Goal: Information Seeking & Learning: Learn about a topic

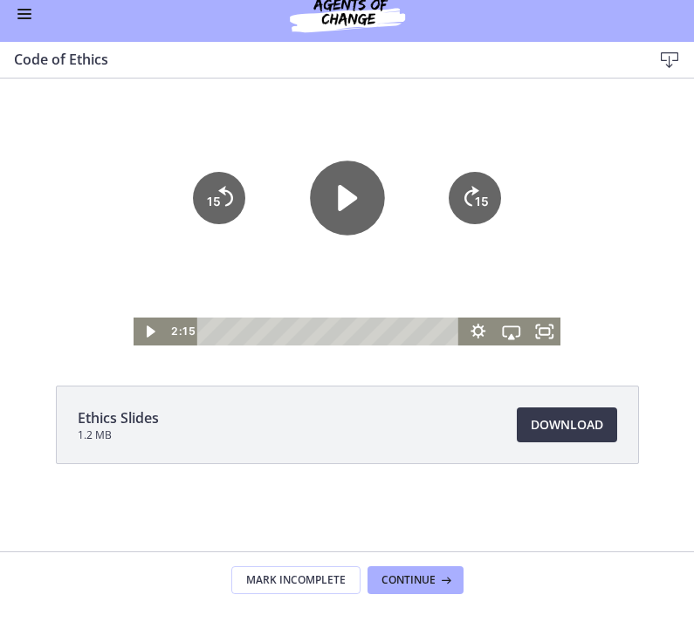
scroll to position [311, 0]
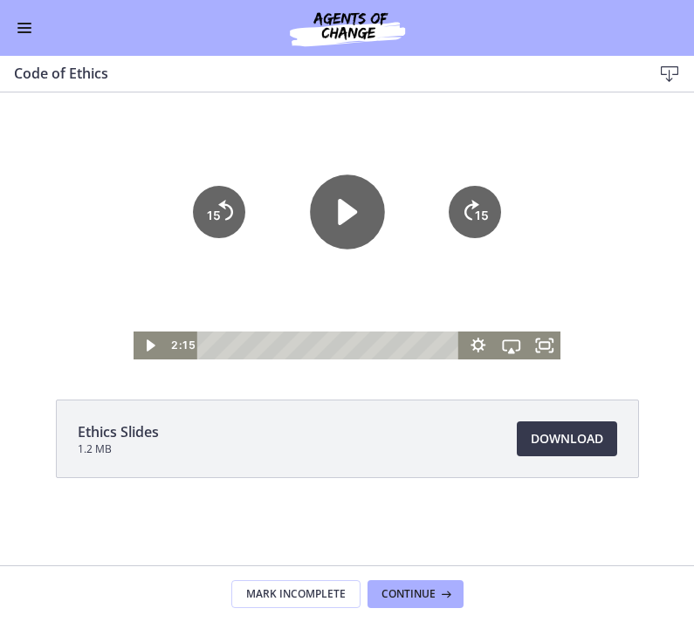
click at [427, 583] on button "Continue" at bounding box center [415, 594] width 96 height 28
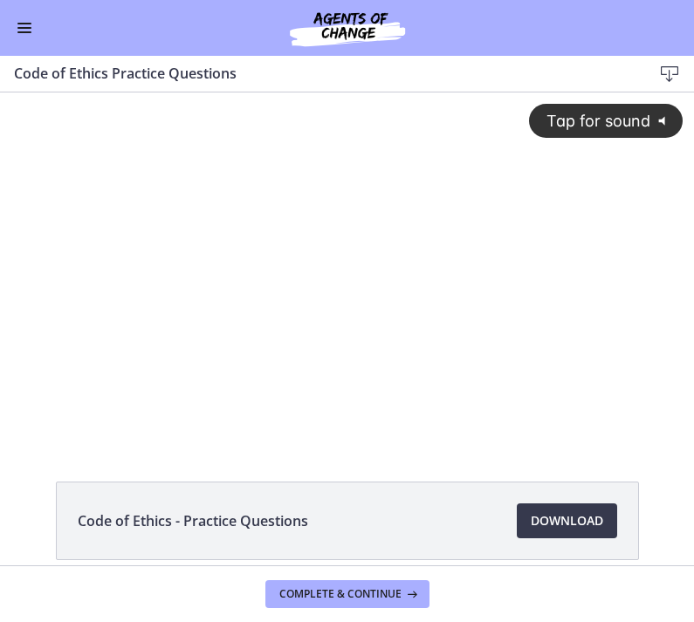
click at [456, 328] on div "Tap for sound @keyframes VOLUME_SMALL_WAVE_FLASH { 0% { opacity: 0; } 33% { opa…" at bounding box center [347, 252] width 694 height 319
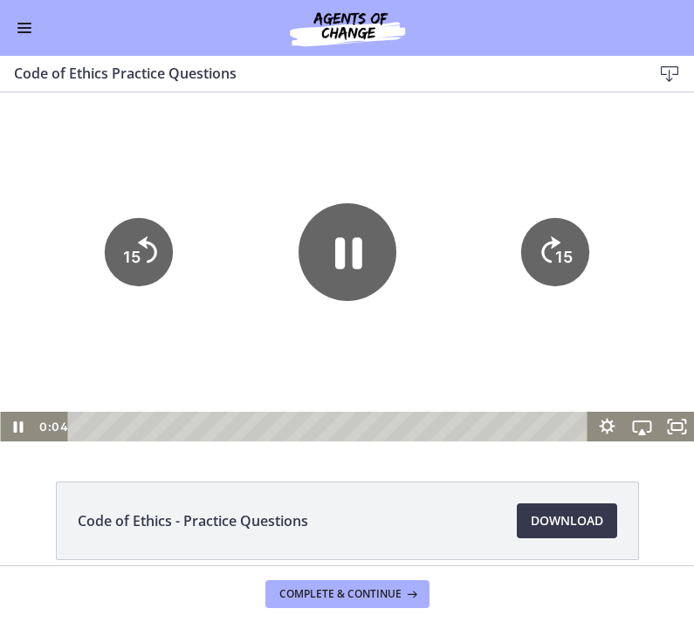
click at [365, 383] on div at bounding box center [347, 267] width 694 height 349
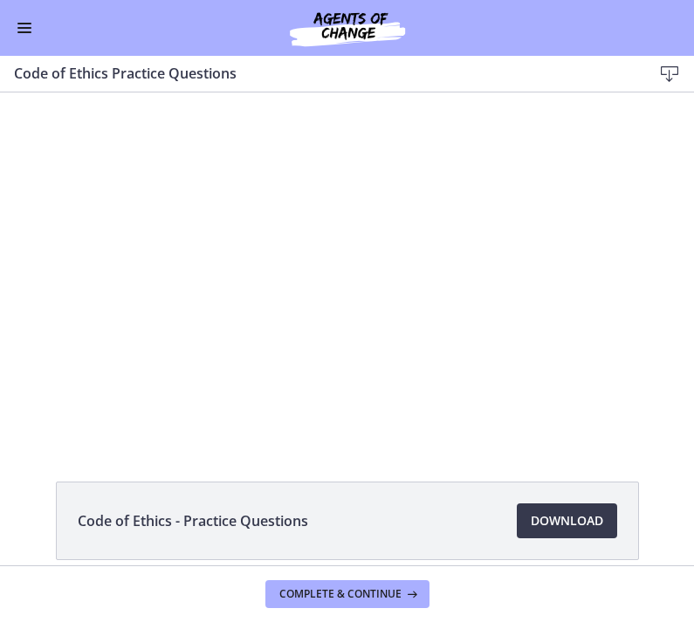
click at [452, 358] on div at bounding box center [347, 267] width 694 height 349
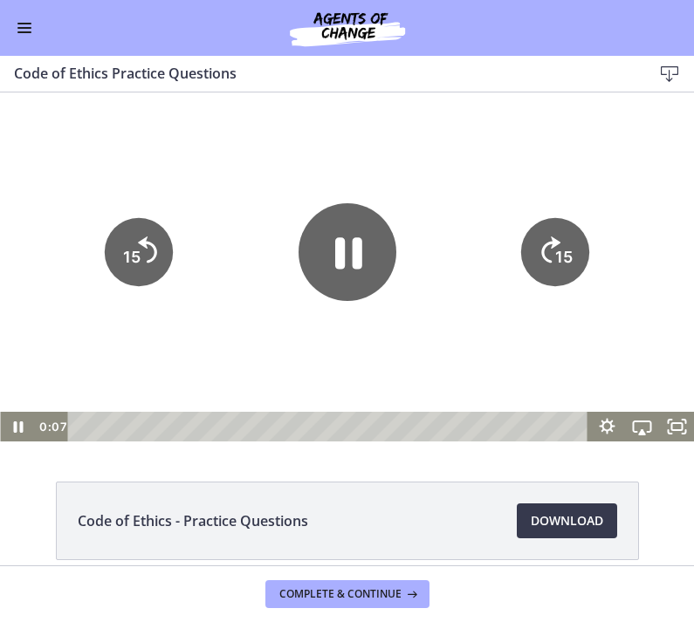
click at [365, 280] on icon "Pause" at bounding box center [348, 252] width 98 height 98
click at [310, 359] on div at bounding box center [347, 267] width 694 height 349
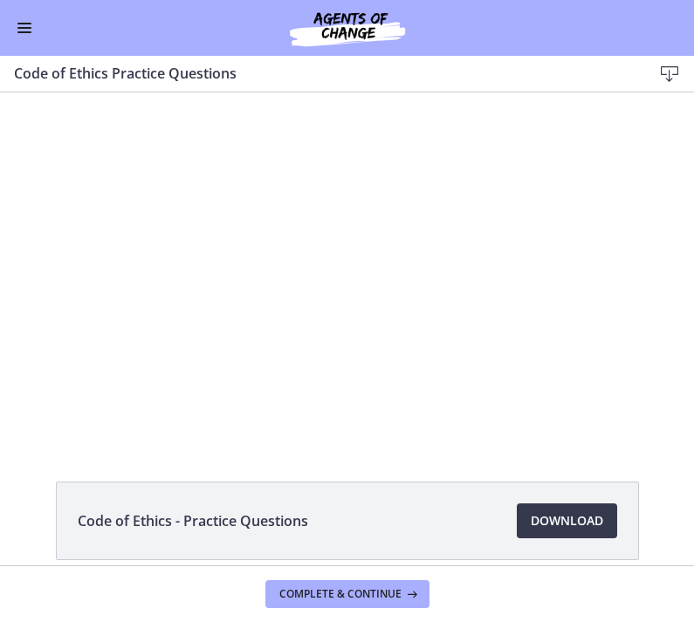
click at [412, 352] on div at bounding box center [347, 267] width 694 height 349
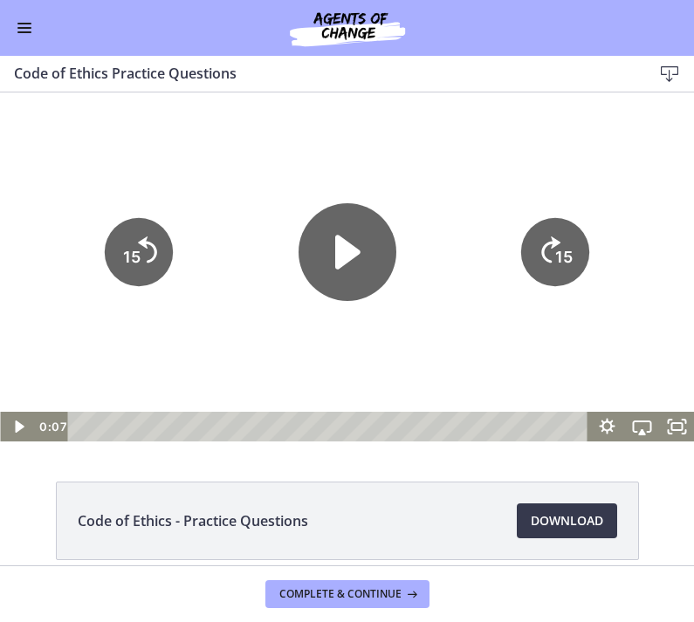
click at [328, 271] on icon "Play Video" at bounding box center [348, 252] width 98 height 98
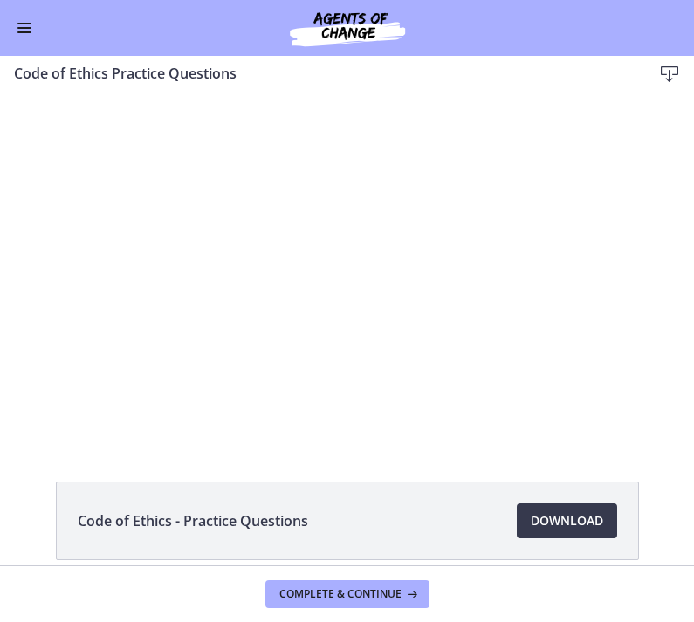
click at [582, 199] on div at bounding box center [347, 267] width 694 height 349
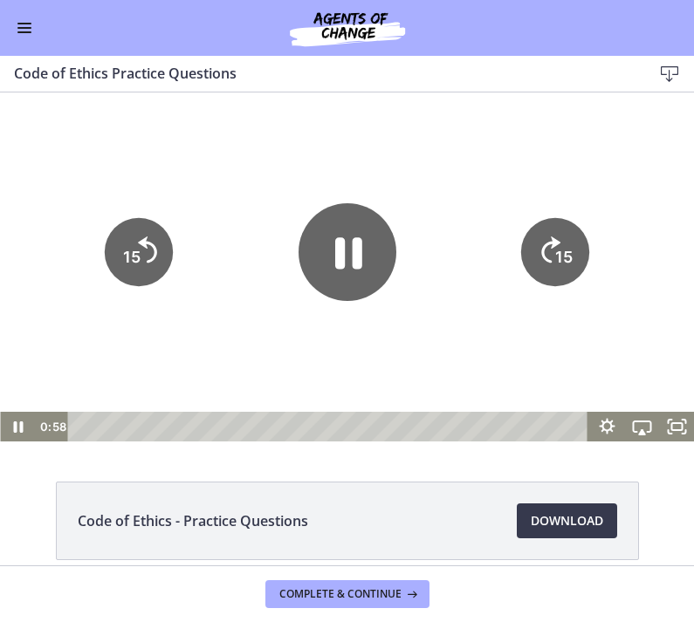
click at [598, 433] on icon "Show settings menu" at bounding box center [606, 427] width 35 height 30
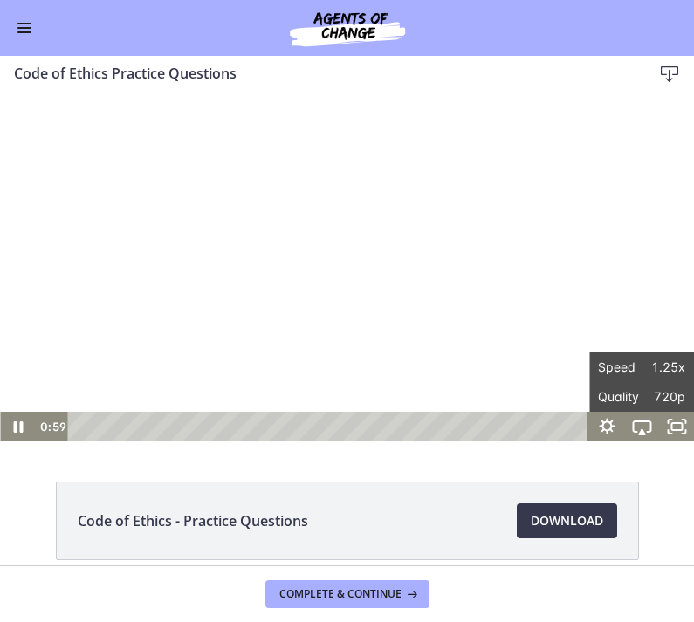
click at [649, 244] on div at bounding box center [347, 267] width 694 height 349
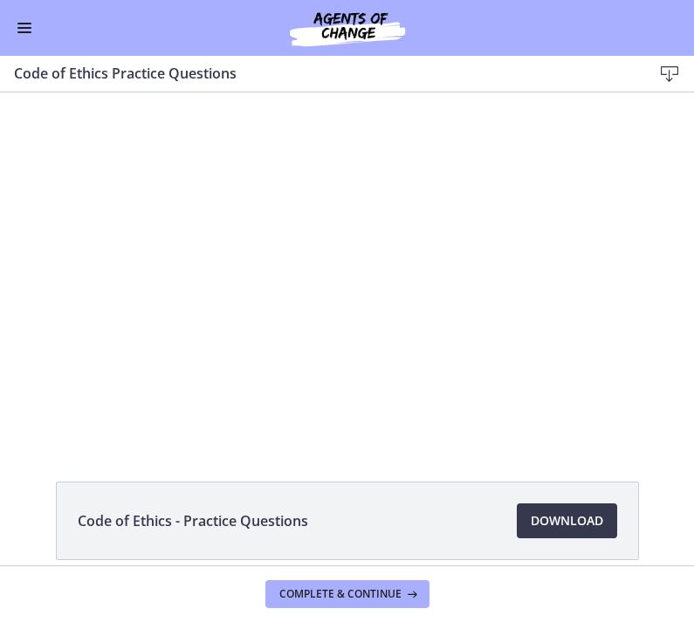
click at [352, 247] on div at bounding box center [347, 267] width 694 height 349
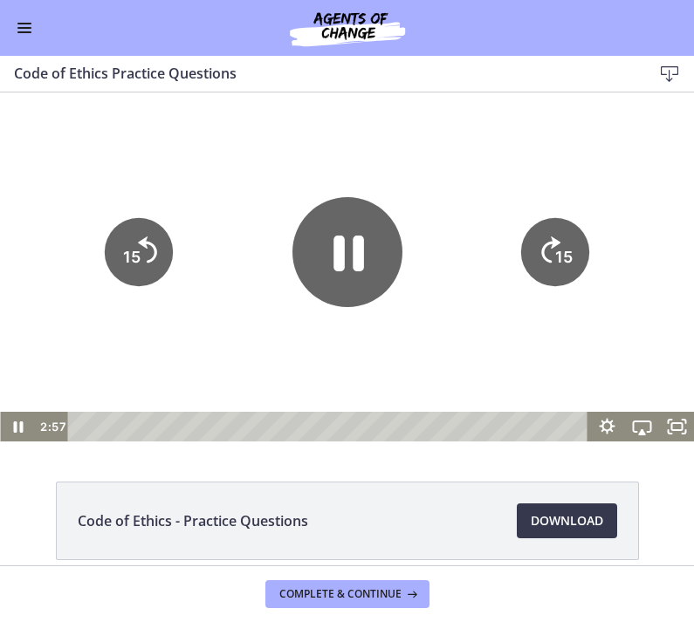
click at [348, 251] on icon "Pause" at bounding box center [347, 252] width 110 height 110
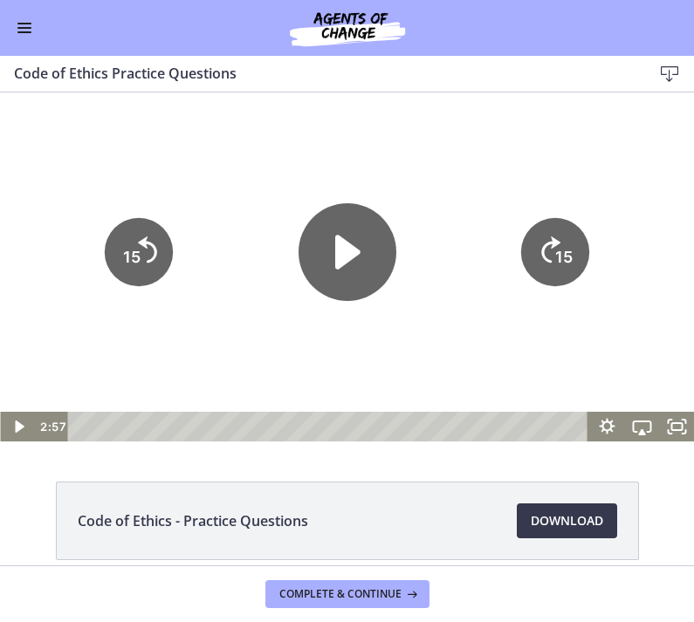
click at [448, 203] on div at bounding box center [347, 267] width 694 height 349
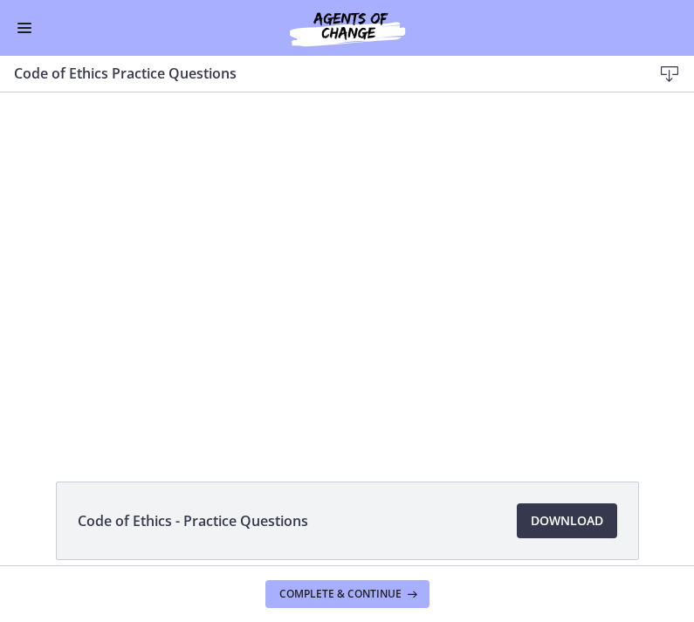
click at [372, 216] on div at bounding box center [347, 267] width 694 height 349
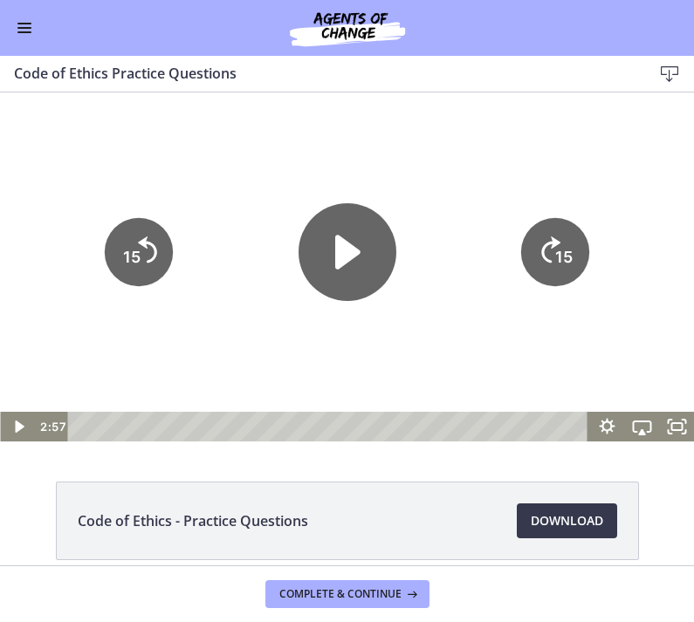
click at [365, 259] on icon "Play Video" at bounding box center [348, 252] width 98 height 98
click at [260, 190] on div at bounding box center [347, 267] width 694 height 349
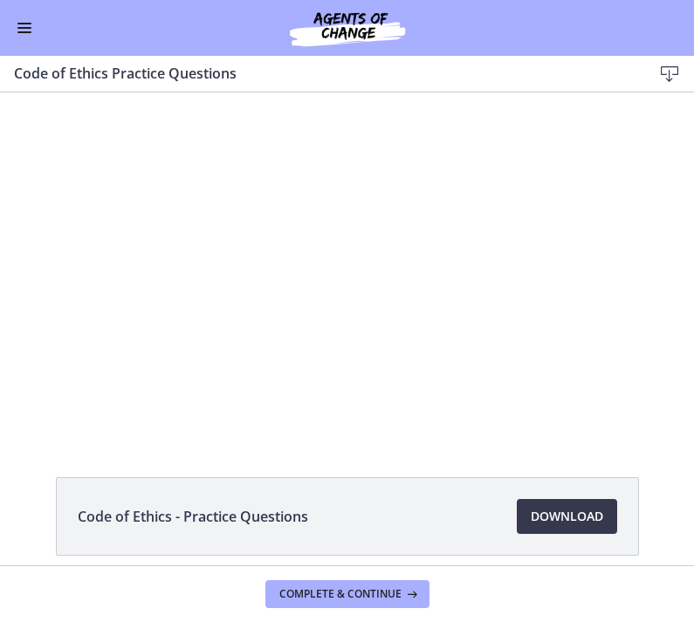
click at [585, 510] on span "Download Opens in a new window" at bounding box center [567, 516] width 72 height 21
click at [407, 323] on div at bounding box center [347, 262] width 694 height 349
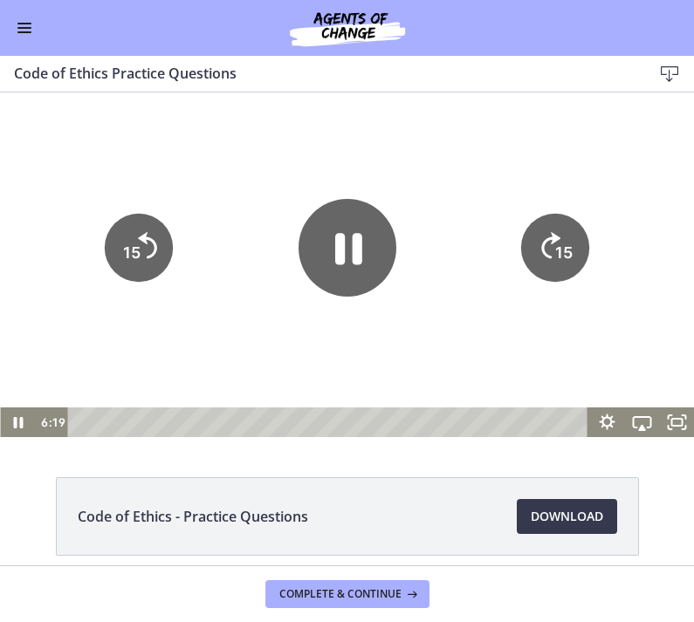
click at [371, 262] on icon "Pause" at bounding box center [348, 248] width 98 height 98
click at [436, 175] on div at bounding box center [347, 262] width 694 height 349
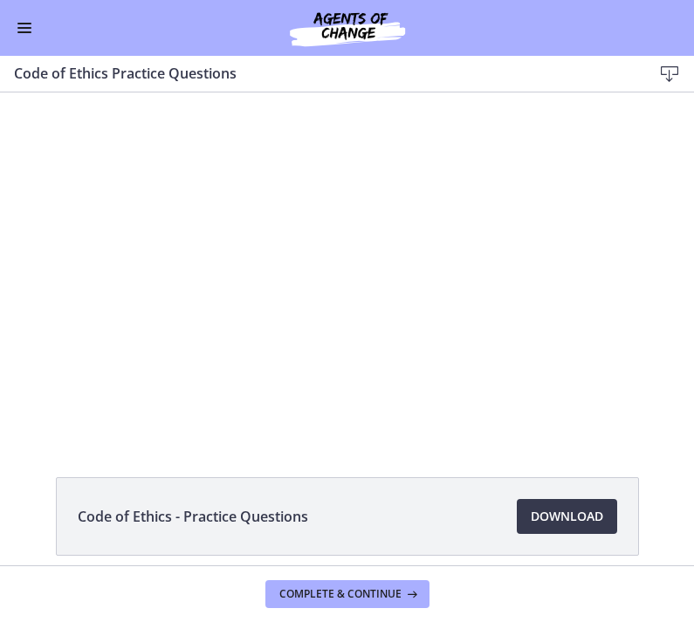
click at [468, 267] on div at bounding box center [347, 262] width 694 height 349
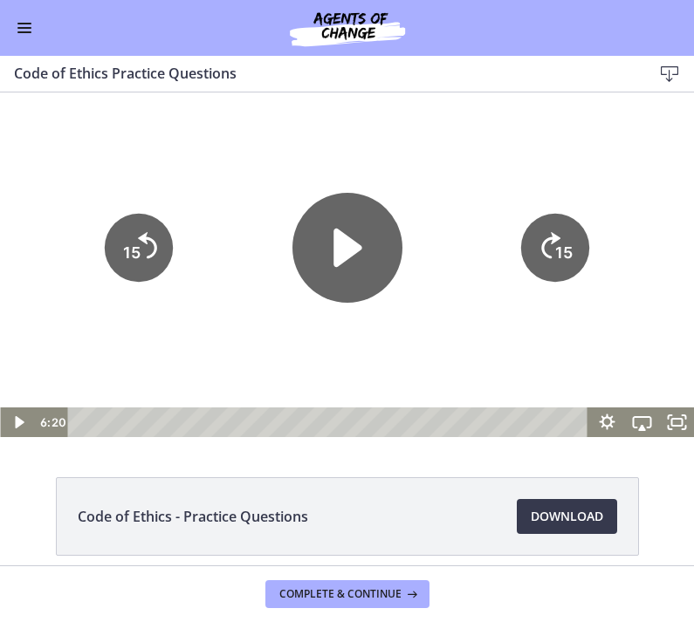
click at [360, 237] on icon "Play Video" at bounding box center [347, 248] width 110 height 110
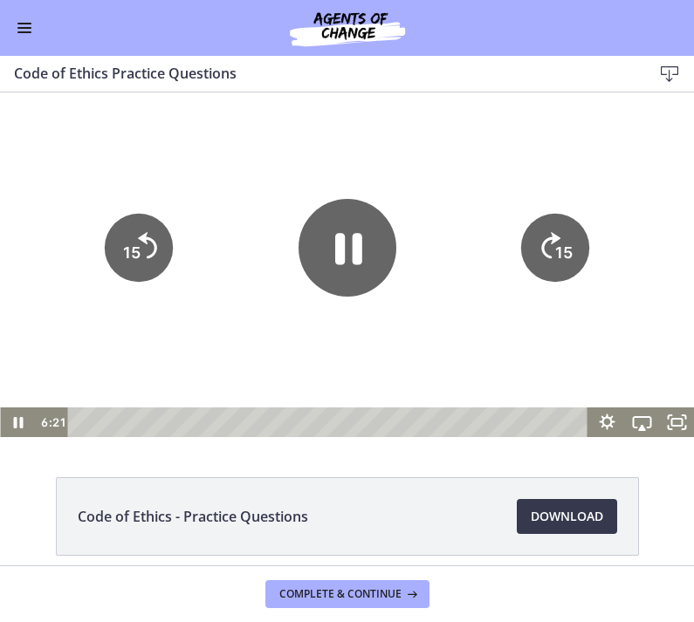
click at [509, 161] on div at bounding box center [347, 262] width 694 height 349
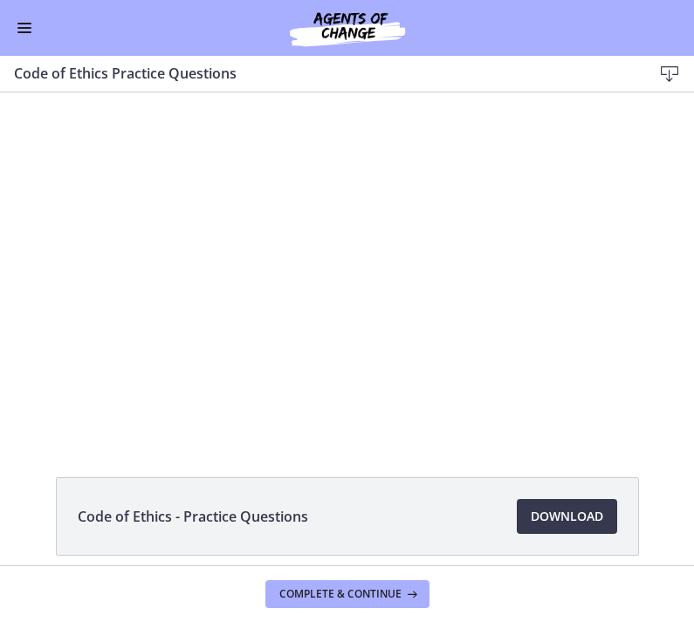
click at [429, 299] on div at bounding box center [347, 262] width 694 height 349
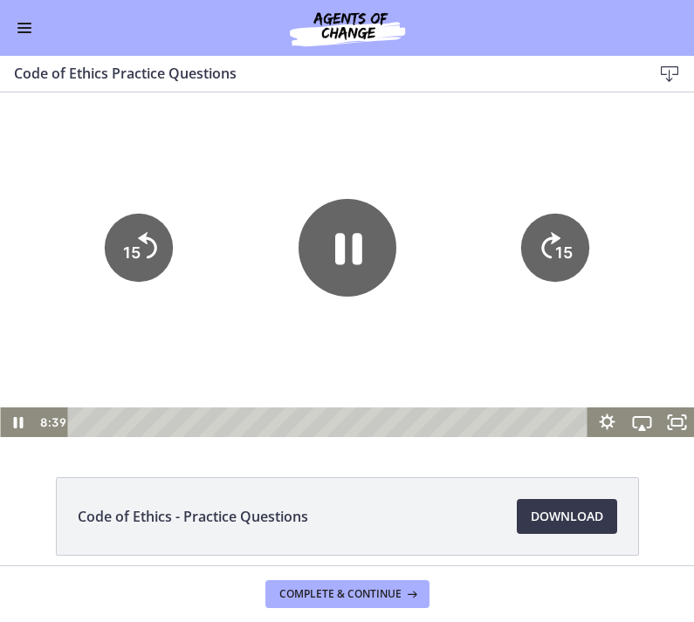
click at [360, 237] on icon "Pause" at bounding box center [348, 248] width 27 height 31
click at [448, 192] on div at bounding box center [347, 262] width 694 height 349
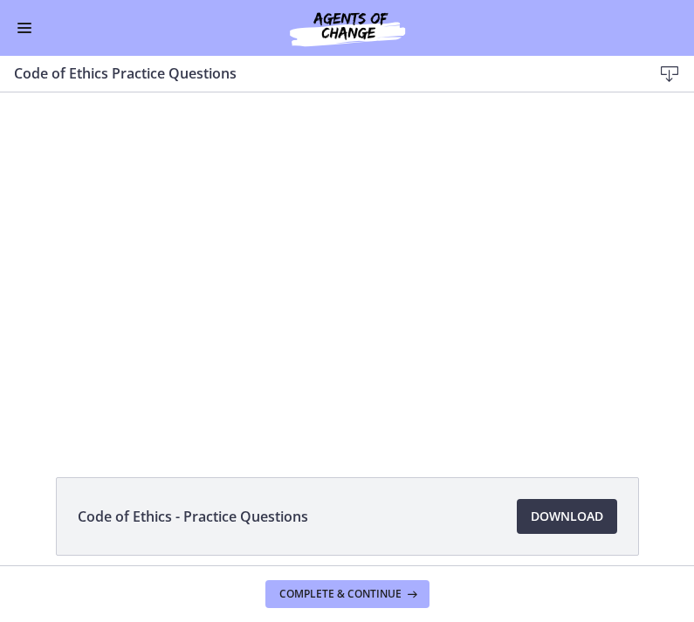
click at [419, 248] on div at bounding box center [347, 262] width 694 height 349
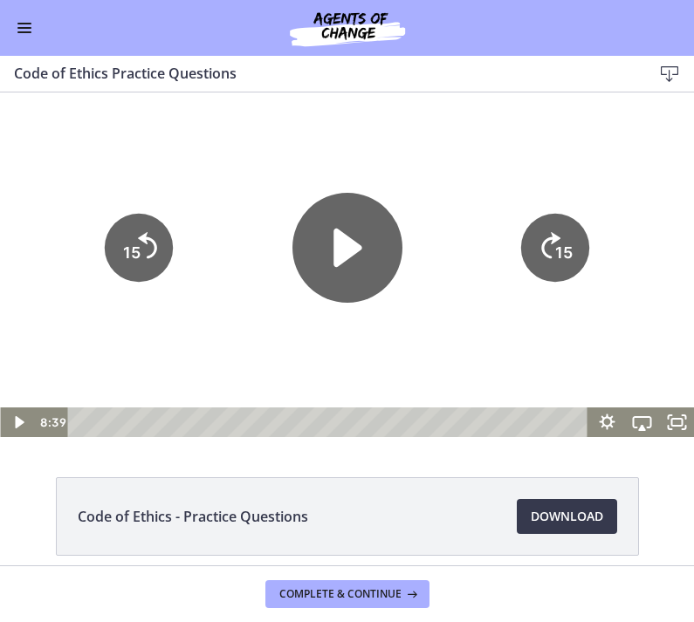
click at [367, 243] on icon "Play Video" at bounding box center [347, 248] width 110 height 110
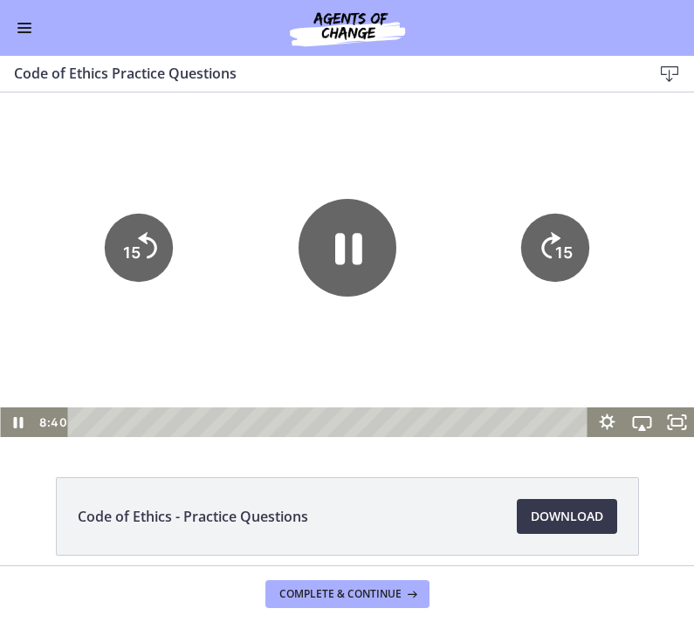
click at [434, 173] on div at bounding box center [347, 262] width 694 height 349
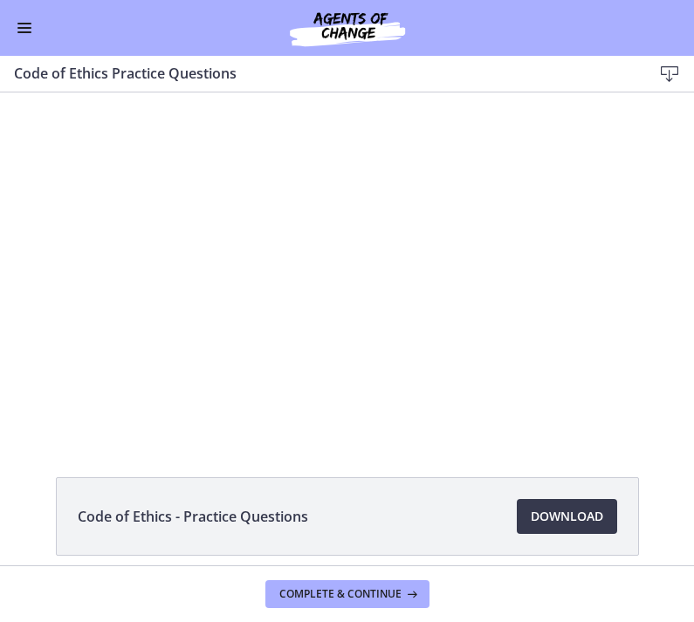
click at [405, 299] on div at bounding box center [347, 262] width 694 height 349
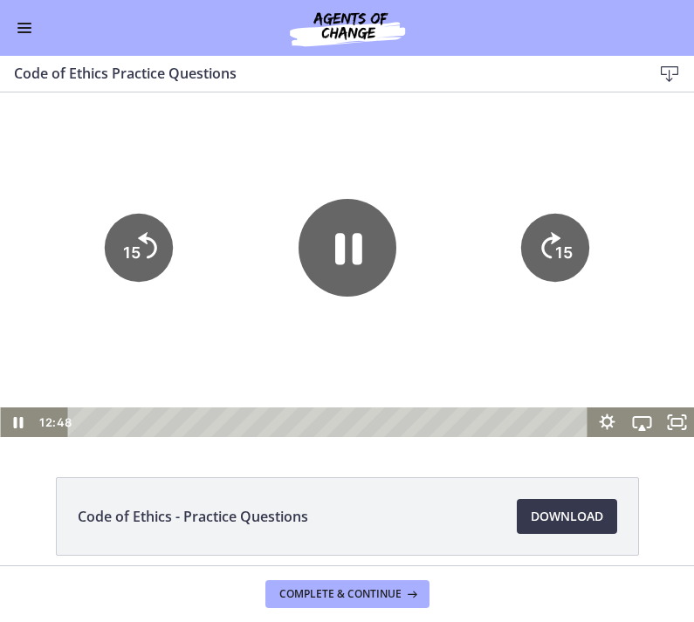
click at [350, 255] on icon "Pause" at bounding box center [348, 248] width 98 height 98
click at [430, 175] on div at bounding box center [347, 262] width 694 height 349
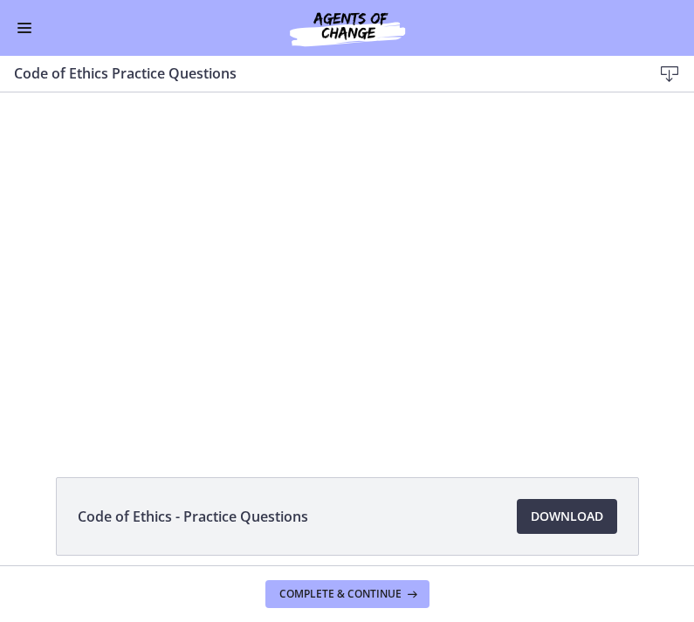
click at [401, 220] on div at bounding box center [347, 262] width 694 height 349
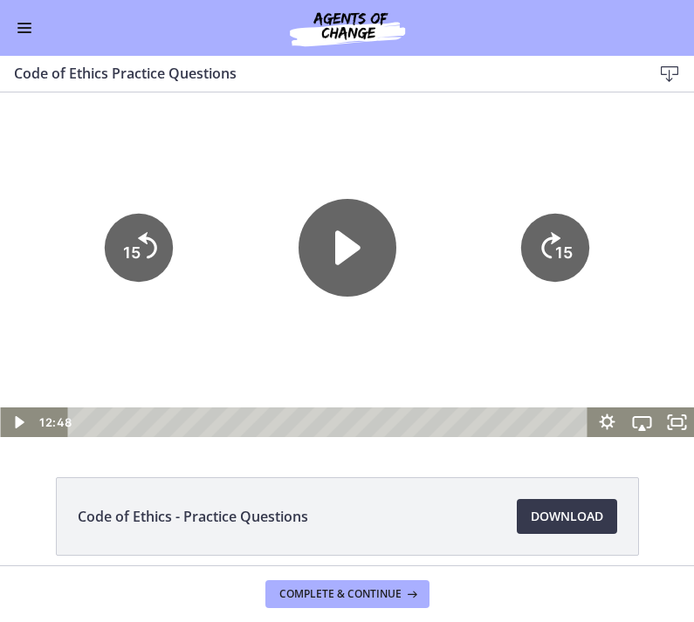
click at [364, 231] on icon "Play Video" at bounding box center [348, 248] width 98 height 98
click at [427, 158] on div at bounding box center [347, 262] width 694 height 349
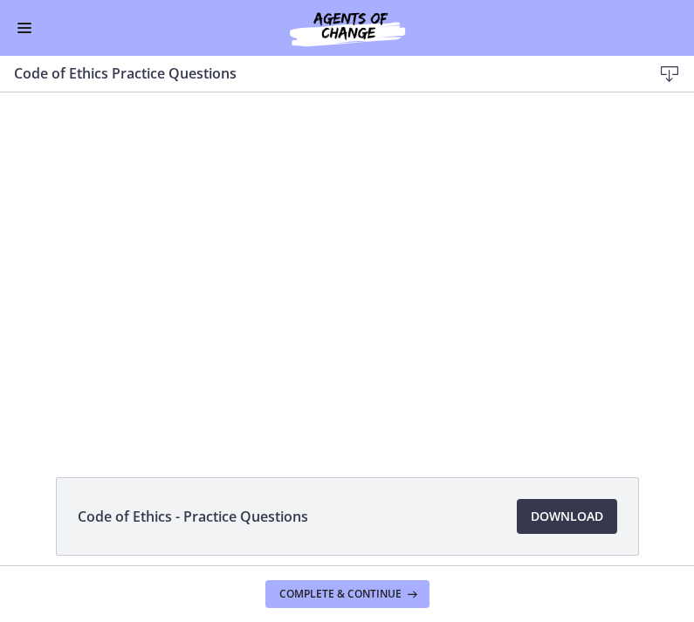
click at [441, 285] on div at bounding box center [347, 262] width 694 height 349
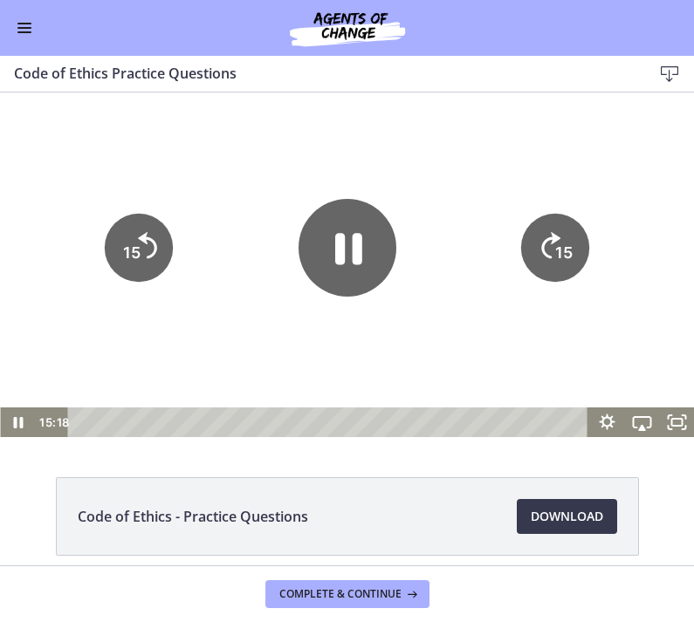
click at [356, 244] on icon "Pause" at bounding box center [348, 248] width 27 height 31
click at [418, 148] on div at bounding box center [347, 262] width 694 height 349
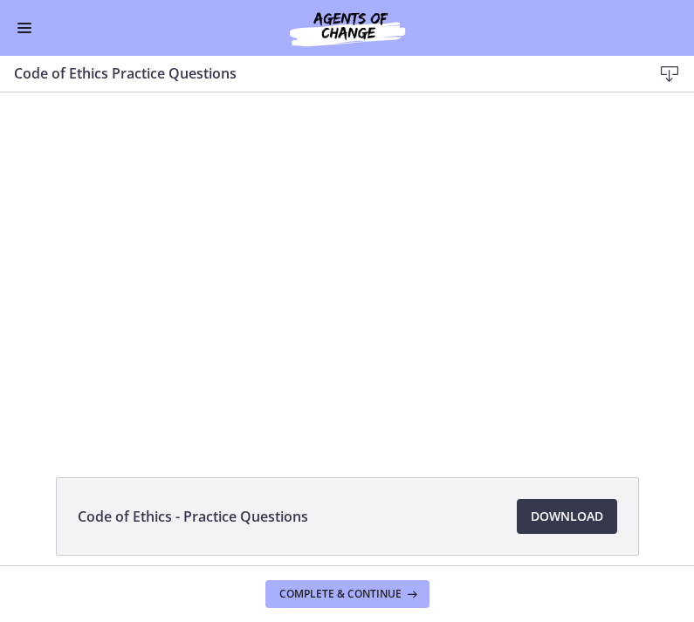
click at [398, 297] on div at bounding box center [347, 262] width 694 height 349
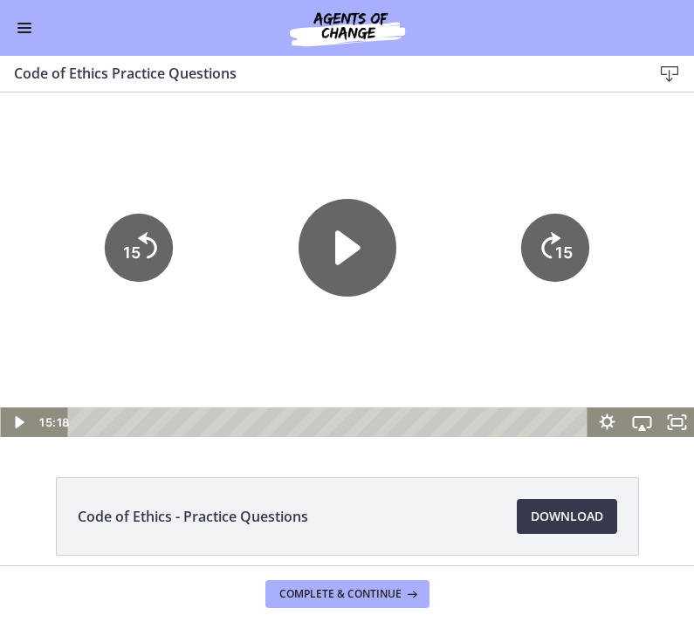
click at [360, 255] on icon "Play Video" at bounding box center [348, 248] width 98 height 98
click at [475, 161] on div at bounding box center [347, 262] width 694 height 349
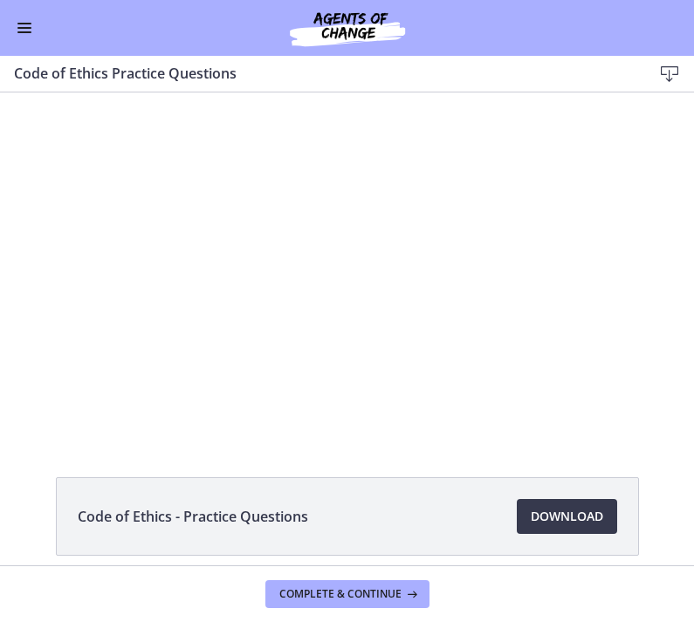
click at [555, 152] on div at bounding box center [347, 262] width 694 height 349
click at [638, 152] on div at bounding box center [347, 262] width 694 height 349
click at [612, 193] on div at bounding box center [347, 262] width 694 height 349
click at [613, 208] on div at bounding box center [347, 262] width 694 height 349
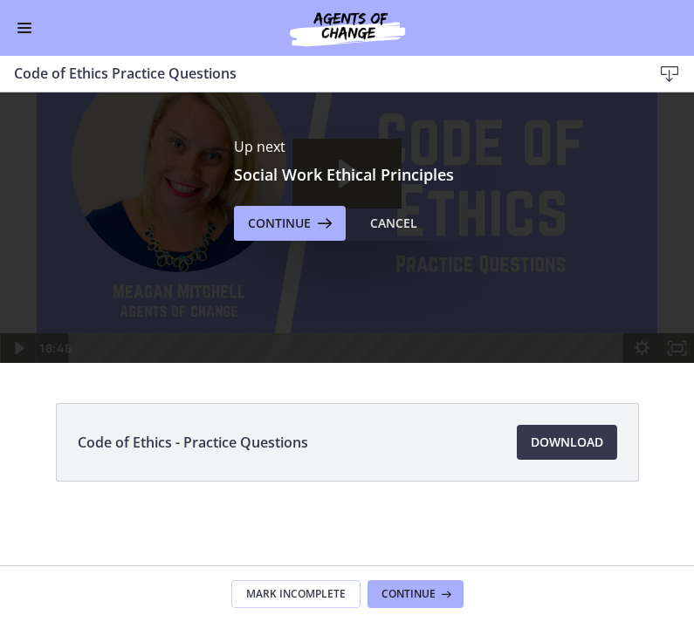
scroll to position [0, 0]
click at [321, 230] on icon at bounding box center [323, 223] width 24 height 21
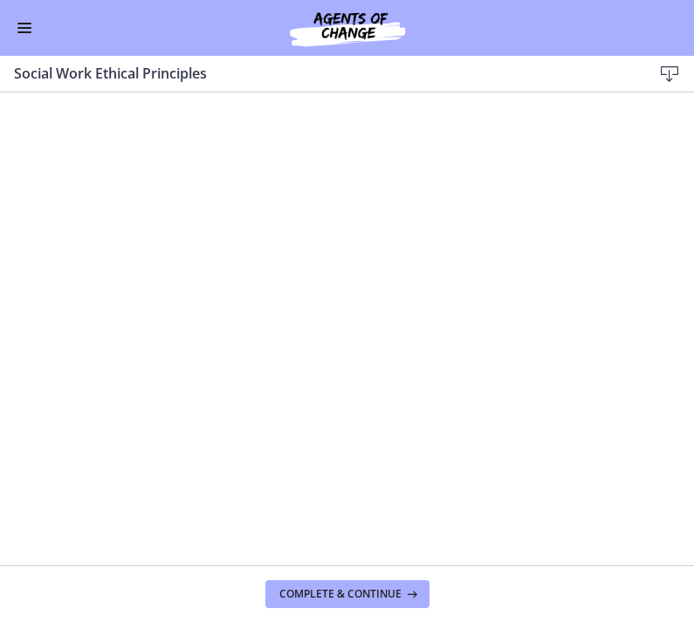
click at [332, 594] on span "Complete & continue" at bounding box center [340, 594] width 122 height 14
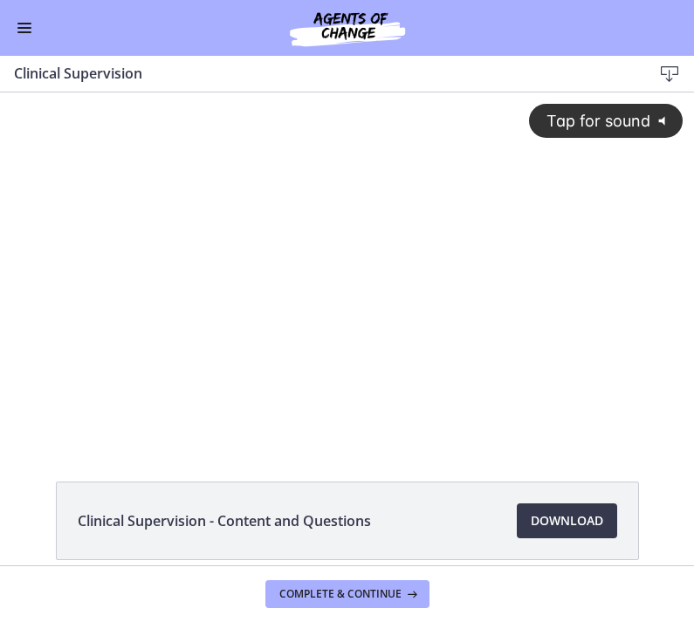
click at [562, 125] on span "Tap for sound" at bounding box center [591, 121] width 120 height 18
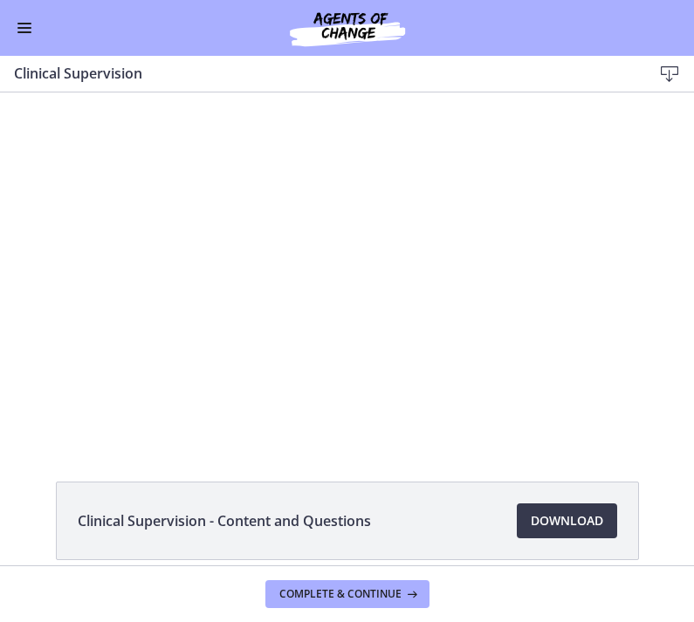
click at [28, 25] on button "Enable menu" at bounding box center [24, 27] width 21 height 21
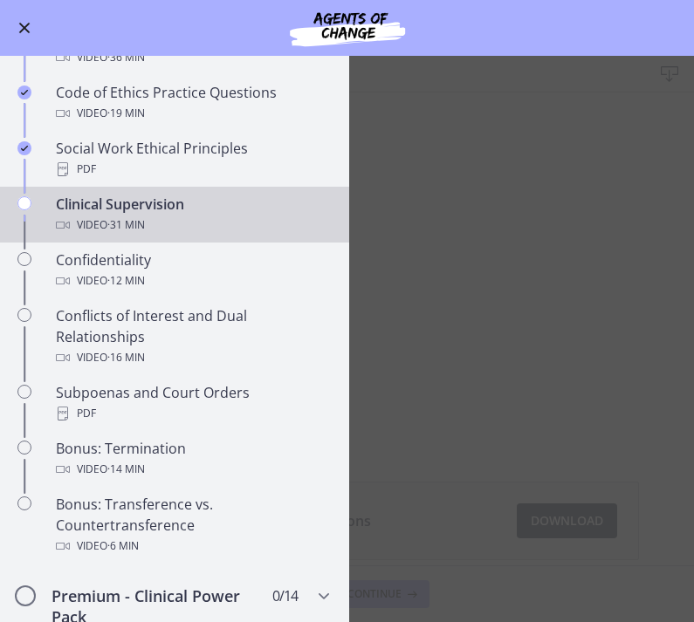
scroll to position [759, 0]
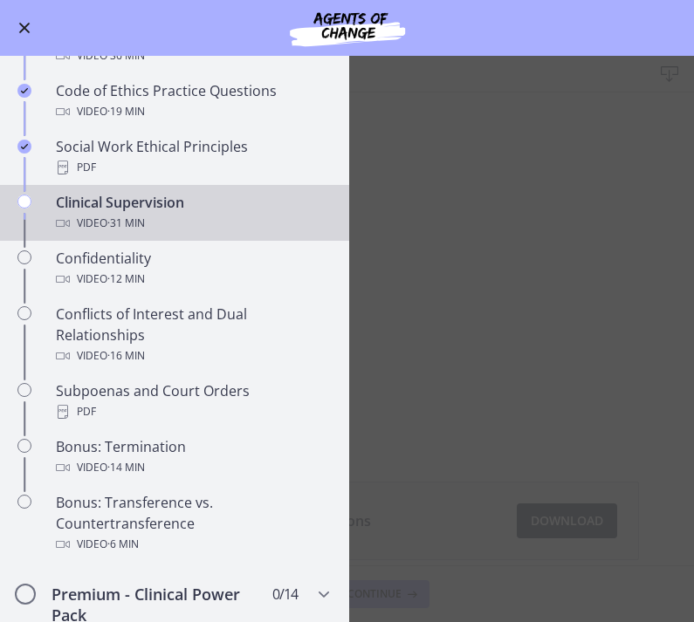
click at [33, 24] on button "Enable menu" at bounding box center [24, 27] width 21 height 21
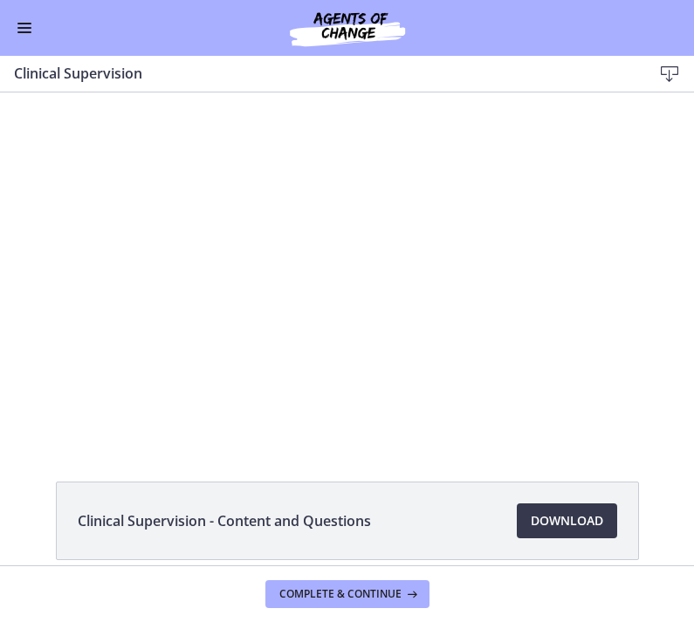
click at [509, 210] on div at bounding box center [347, 267] width 694 height 349
click at [29, 29] on button "Enable menu" at bounding box center [24, 27] width 21 height 21
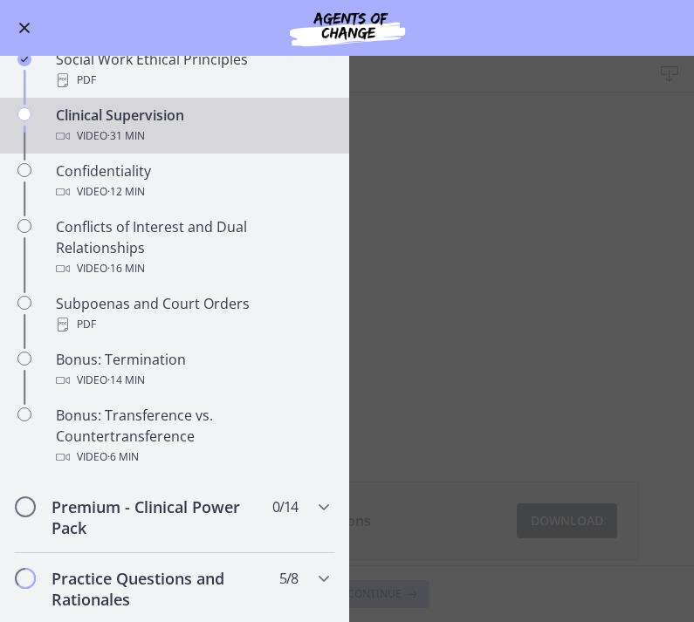
scroll to position [847, 0]
click at [589, 283] on main "Clinical Supervision Download Enable fullscreen Clinical Supervision - Content …" at bounding box center [347, 339] width 694 height 566
click at [20, 46] on div "Go to Dashboard" at bounding box center [347, 28] width 694 height 56
click at [31, 30] on button "Enable menu" at bounding box center [24, 27] width 21 height 21
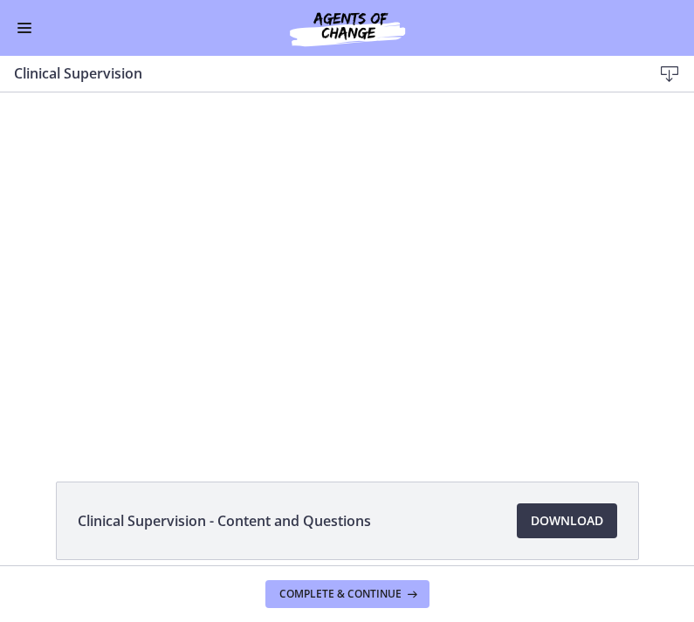
click at [573, 522] on span "Download Opens in a new window" at bounding box center [567, 521] width 72 height 21
